Goal: Communication & Community: Answer question/provide support

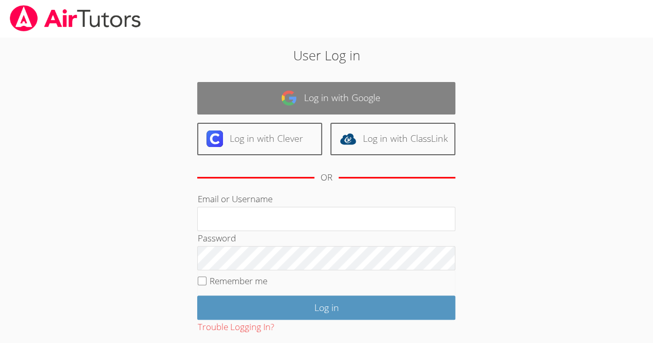
click at [344, 93] on link "Log in with Google" at bounding box center [326, 98] width 258 height 32
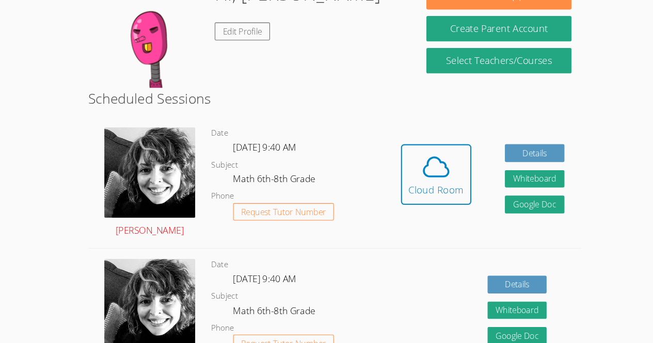
scroll to position [177, 0]
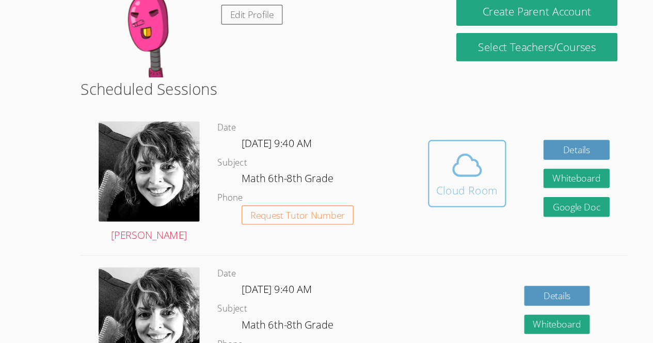
click at [448, 155] on button "Cloud Room" at bounding box center [422, 175] width 67 height 58
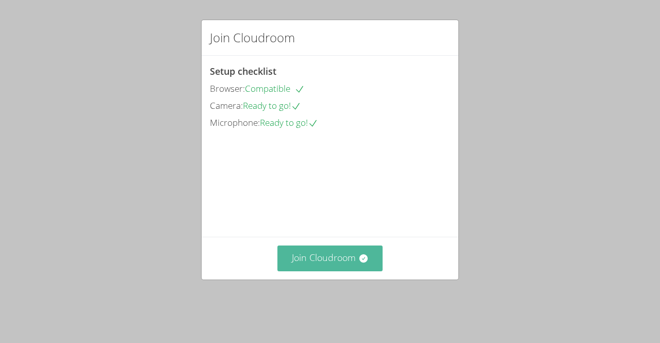
click at [316, 260] on button "Join Cloudroom" at bounding box center [331, 258] width 106 height 25
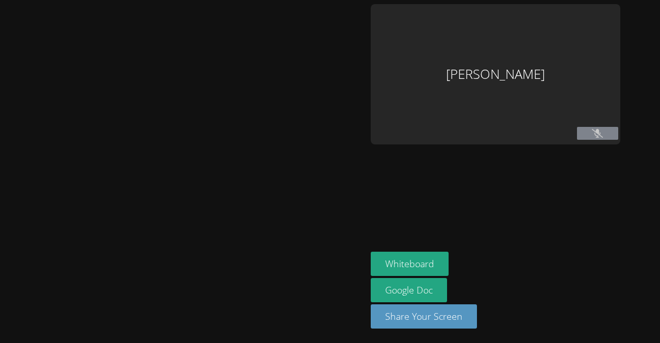
click at [313, 267] on div at bounding box center [183, 171] width 359 height 335
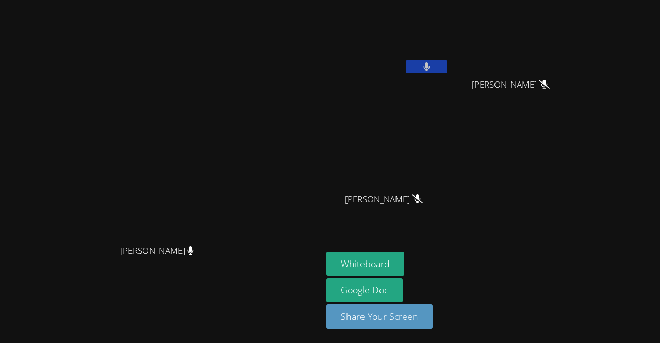
click at [430, 68] on icon at bounding box center [426, 66] width 6 height 9
click at [432, 69] on icon at bounding box center [426, 66] width 11 height 9
click at [447, 68] on button at bounding box center [426, 66] width 41 height 13
click at [432, 62] on icon at bounding box center [426, 66] width 11 height 9
click at [447, 61] on button at bounding box center [426, 66] width 41 height 13
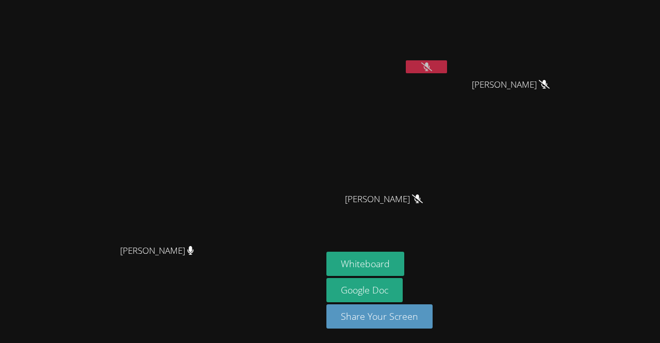
click at [447, 61] on button at bounding box center [426, 66] width 41 height 13
click at [447, 72] on button at bounding box center [426, 66] width 41 height 13
click at [64, 148] on div "[PERSON_NAME]" at bounding box center [161, 150] width 314 height 177
click at [80, 176] on div "[PERSON_NAME]" at bounding box center [161, 150] width 314 height 177
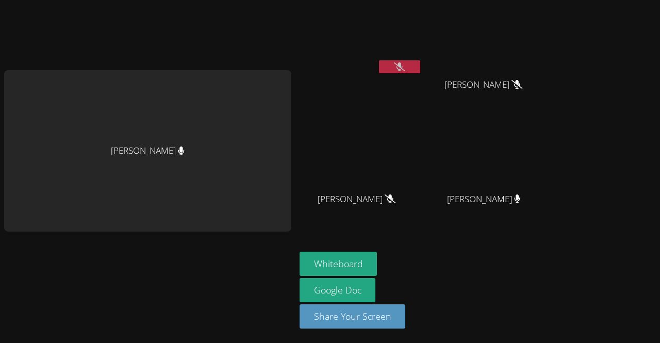
click at [5, 186] on div "[PERSON_NAME]" at bounding box center [147, 150] width 287 height 161
click at [353, 264] on button "Whiteboard" at bounding box center [339, 264] width 78 height 24
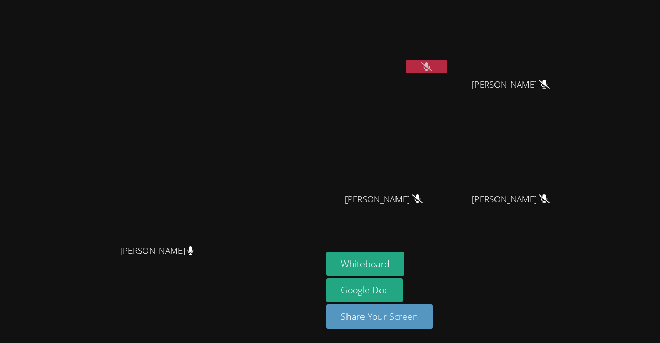
click at [447, 68] on button at bounding box center [426, 66] width 41 height 13
click at [430, 69] on icon at bounding box center [426, 66] width 7 height 9
click at [0, 201] on main "Courtney Maher Courtney Maher" at bounding box center [161, 171] width 322 height 343
click at [447, 62] on button at bounding box center [426, 66] width 41 height 13
click at [447, 67] on button at bounding box center [426, 66] width 41 height 13
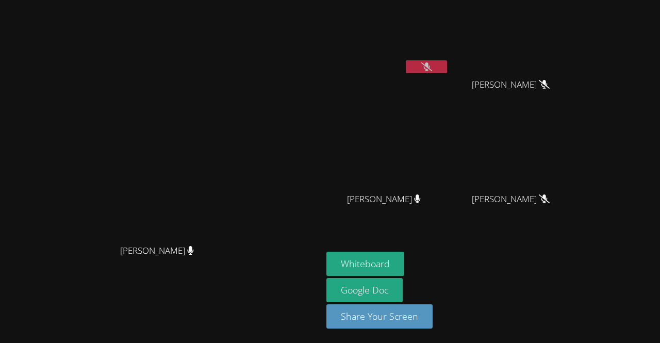
click at [447, 68] on button at bounding box center [426, 66] width 41 height 13
click at [447, 66] on button at bounding box center [426, 66] width 41 height 13
click at [447, 61] on button at bounding box center [426, 66] width 41 height 13
click at [430, 66] on icon at bounding box center [426, 66] width 6 height 9
click at [449, 60] on div "Kelsey Quiroz-Zuniga" at bounding box center [388, 41] width 123 height 74
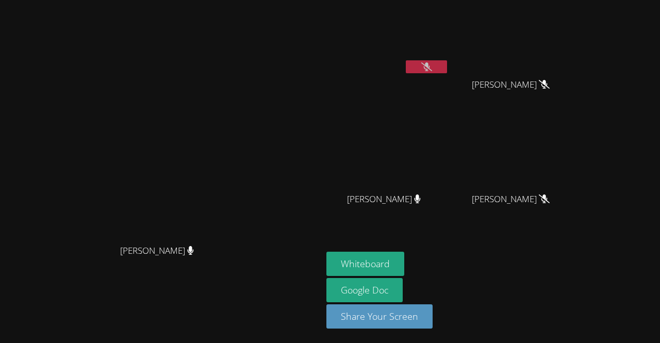
click at [449, 58] on video at bounding box center [388, 38] width 123 height 69
drag, startPoint x: 495, startPoint y: 58, endPoint x: 493, endPoint y: 63, distance: 5.8
drag, startPoint x: 493, startPoint y: 63, endPoint x: 484, endPoint y: 61, distance: 9.0
click at [447, 70] on button at bounding box center [426, 66] width 41 height 13
click at [447, 66] on button at bounding box center [426, 66] width 41 height 13
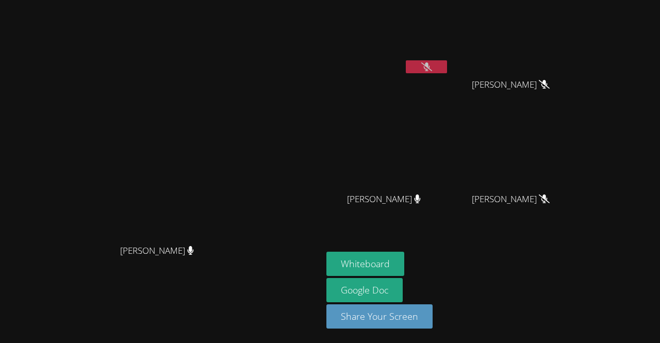
click at [432, 66] on icon at bounding box center [426, 66] width 11 height 9
click at [430, 70] on icon at bounding box center [426, 66] width 7 height 9
click at [432, 70] on icon at bounding box center [426, 66] width 11 height 9
click at [447, 66] on button at bounding box center [426, 66] width 41 height 13
click at [477, 59] on div "Kelsey Quiroz-Zuniga Odarly Monteagdo-Rodriguez Odarly Monteagdo-Rodriguez Albi…" at bounding box center [452, 116] width 250 height 225
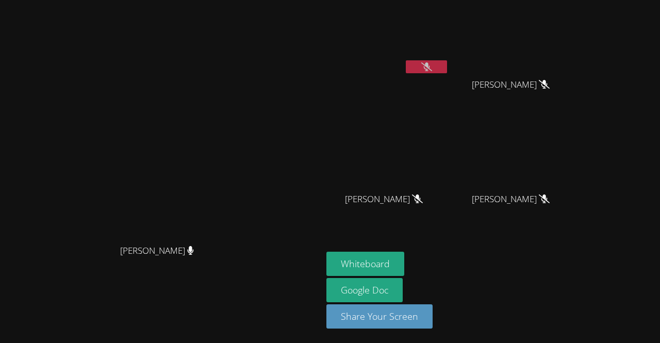
click at [435, 63] on button at bounding box center [426, 66] width 41 height 13
click at [447, 70] on button at bounding box center [426, 66] width 41 height 13
click at [447, 67] on button at bounding box center [426, 66] width 41 height 13
click at [430, 63] on icon at bounding box center [426, 66] width 7 height 9
click at [447, 71] on button at bounding box center [426, 66] width 41 height 13
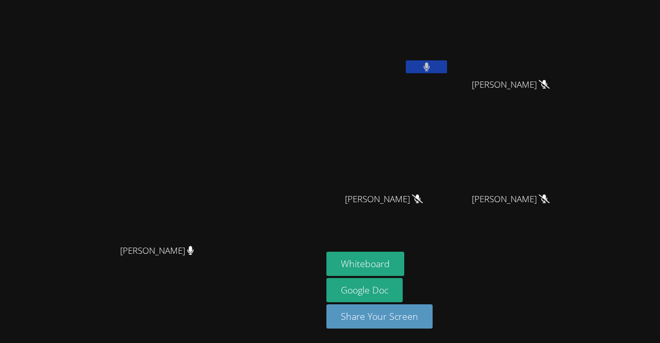
click at [430, 71] on icon at bounding box center [426, 66] width 7 height 9
click at [447, 64] on button at bounding box center [426, 66] width 41 height 13
click at [447, 67] on button at bounding box center [426, 66] width 41 height 13
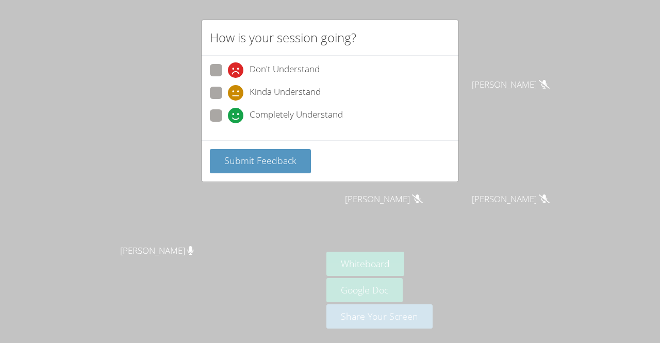
click at [228, 78] on span at bounding box center [228, 78] width 0 height 0
click at [228, 73] on input "Don't Understand" at bounding box center [232, 68] width 9 height 9
radio input "true"
click at [253, 184] on div "How is your session going? Don't Understand Kinda Understand Completely Underst…" at bounding box center [330, 171] width 660 height 343
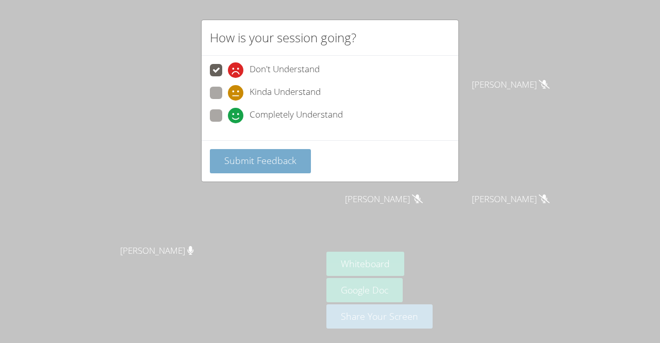
click at [244, 155] on span "Submit Feedback" at bounding box center [260, 160] width 72 height 12
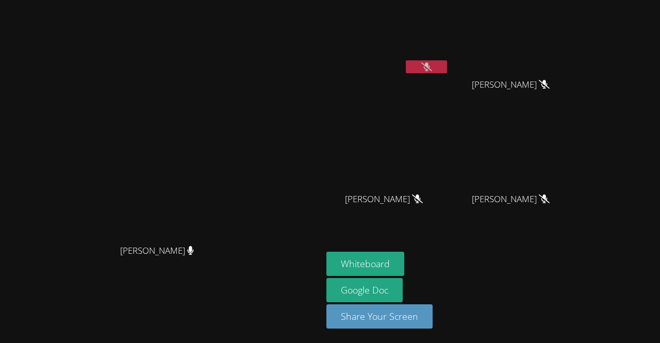
click at [447, 60] on button at bounding box center [426, 66] width 41 height 13
click at [447, 67] on button at bounding box center [426, 66] width 41 height 13
click at [447, 60] on button at bounding box center [426, 66] width 41 height 13
click at [430, 66] on icon at bounding box center [426, 66] width 7 height 9
